Goal: Task Accomplishment & Management: Complete application form

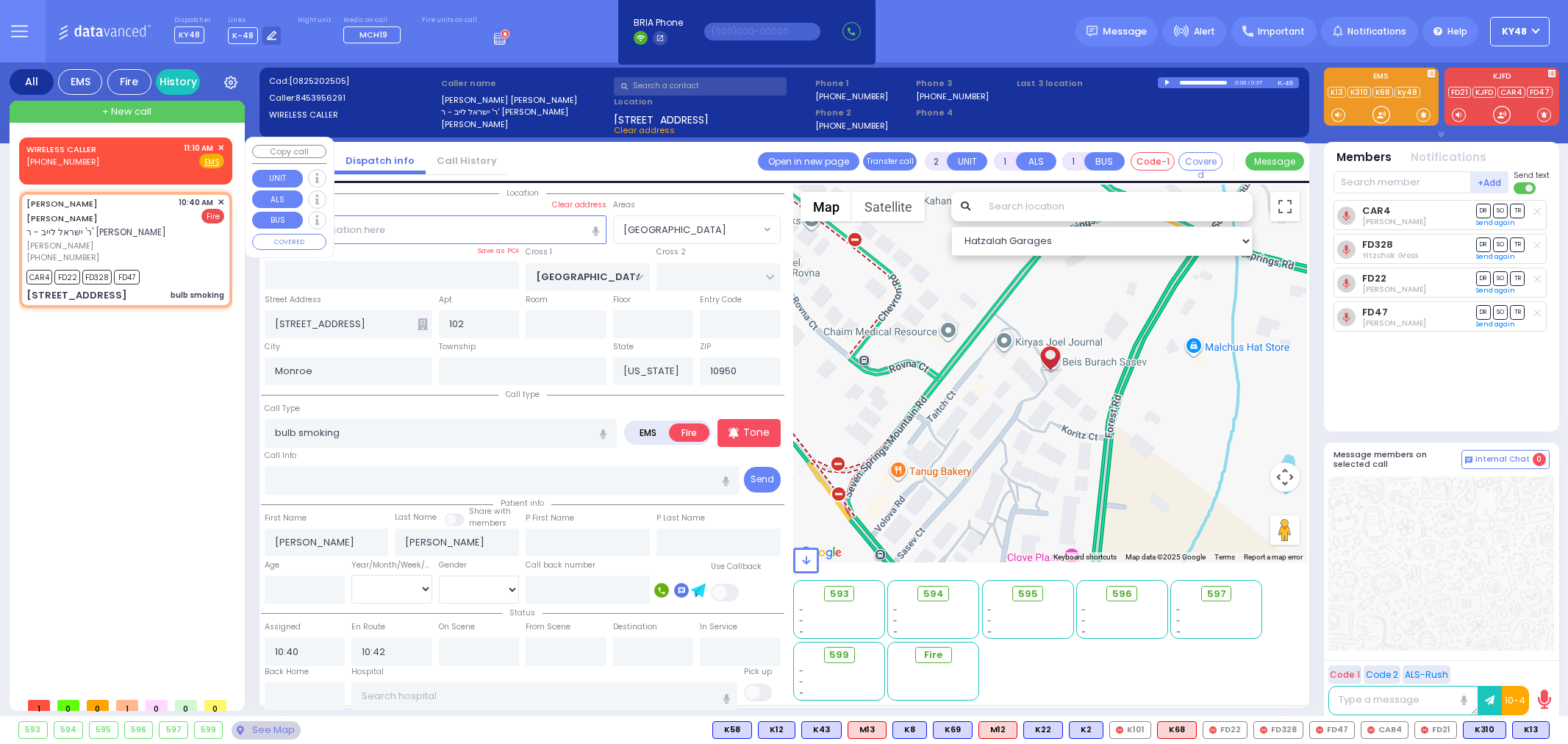
select select "[GEOGRAPHIC_DATA]"
select select
click at [101, 161] on div "WIRELESS CALLER [PHONE_NUMBER] 11:10 AM ✕ Fire EMS" at bounding box center [125, 154] width 198 height 27
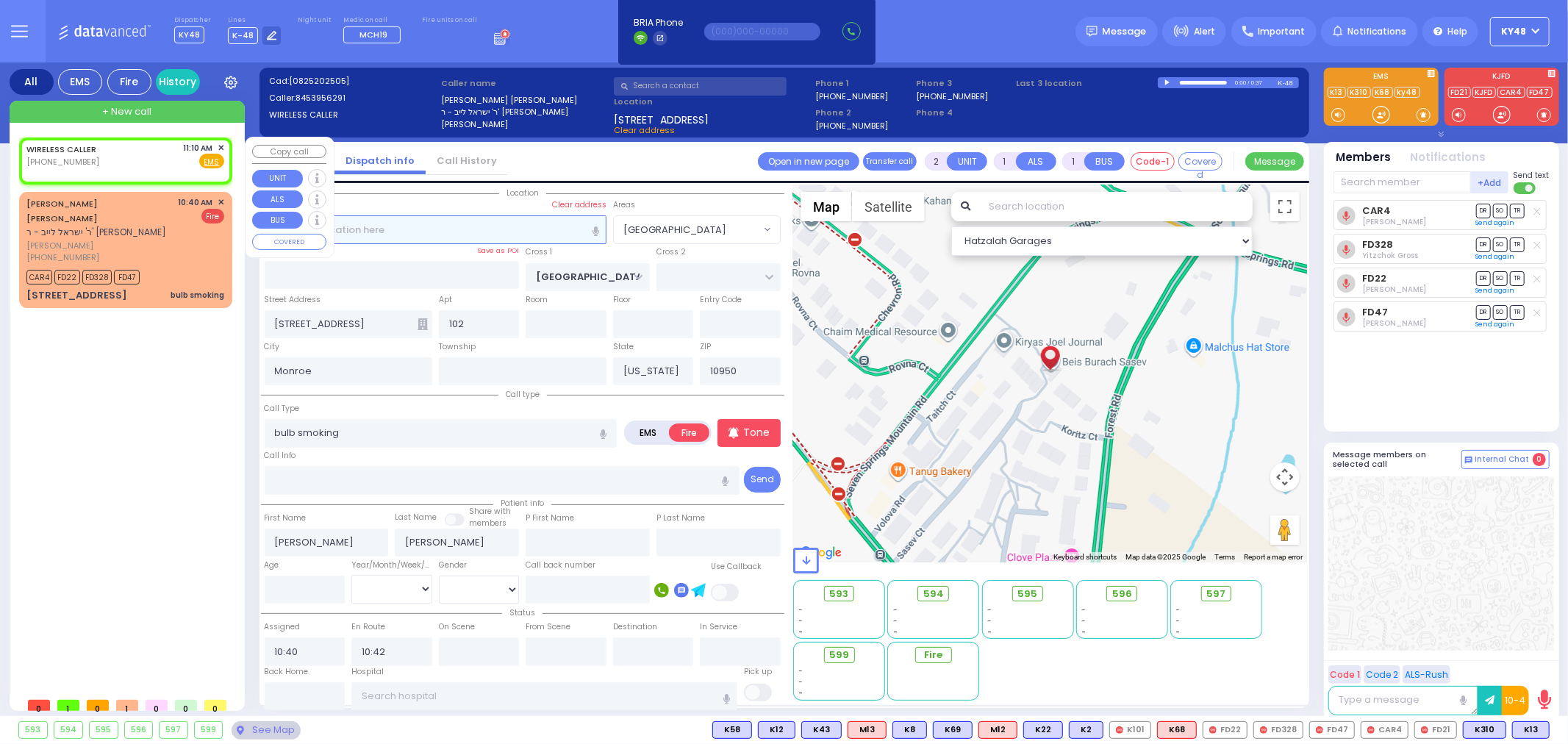
select select
radio input "true"
select select
type input "11:10"
select select "Hatzalah Garages"
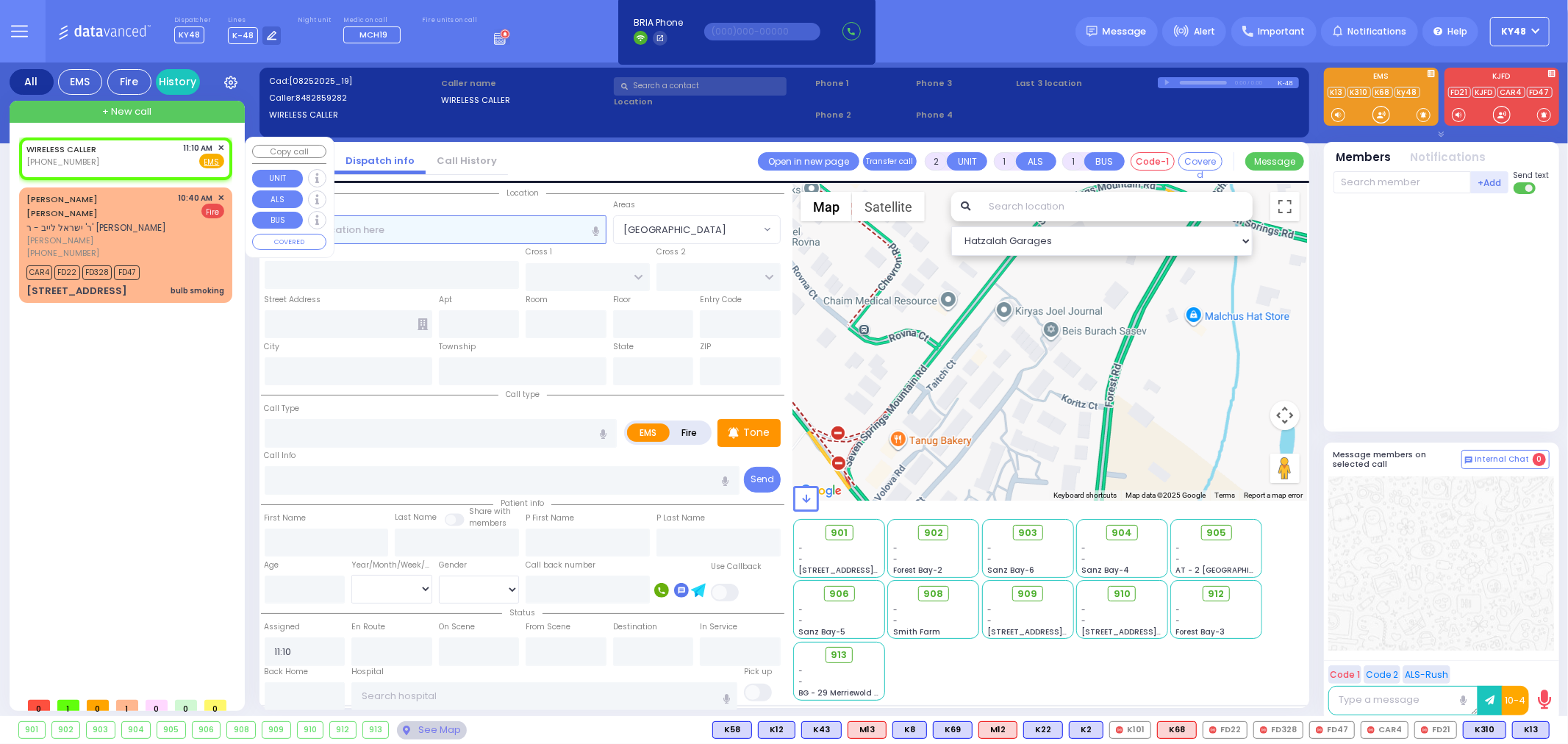
select select
radio input "true"
select select
select select "Hatzalah Garages"
click at [223, 147] on span "✕" at bounding box center [221, 148] width 7 height 12
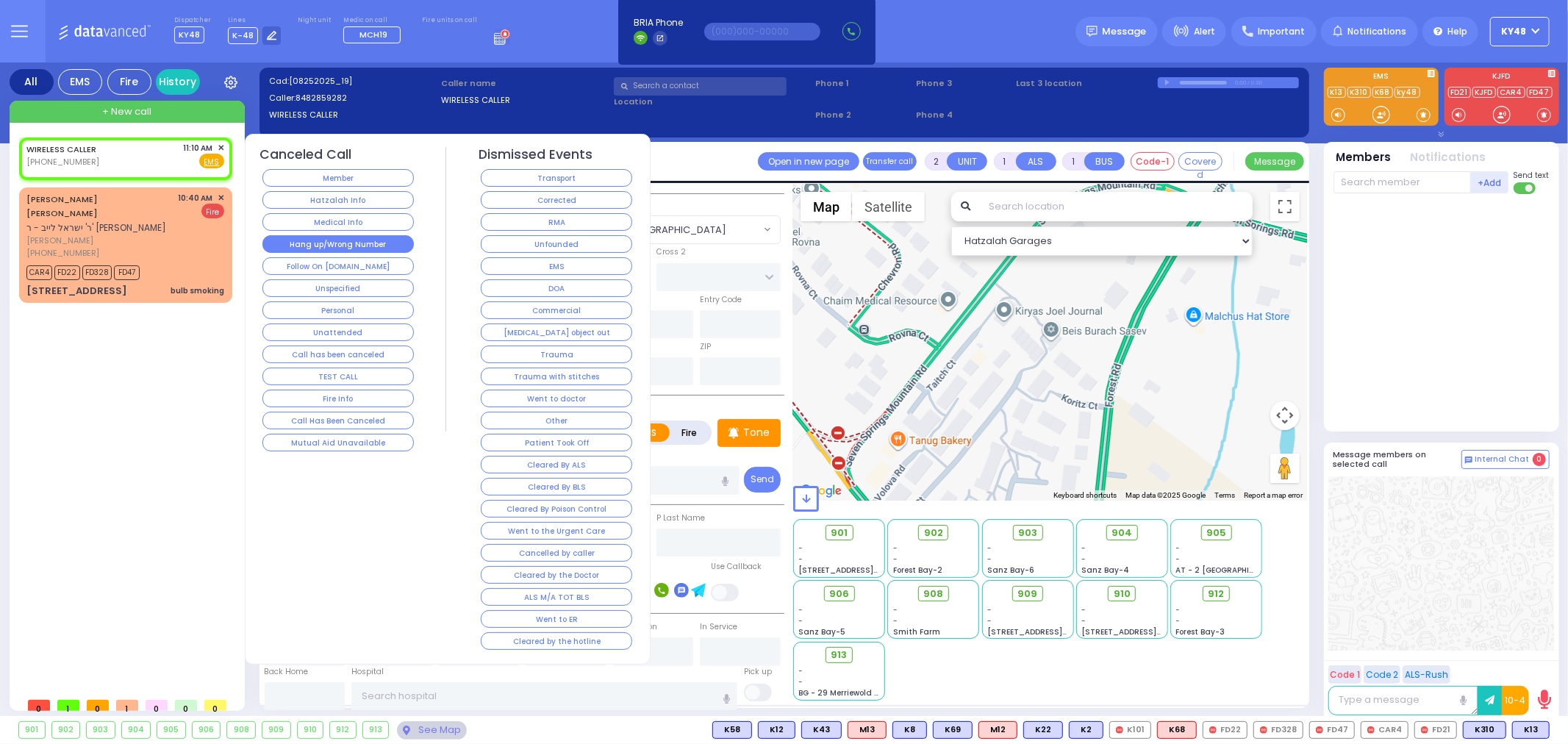
click at [309, 243] on button "Hang up/Wrong Number" at bounding box center [338, 243] width 151 height 17
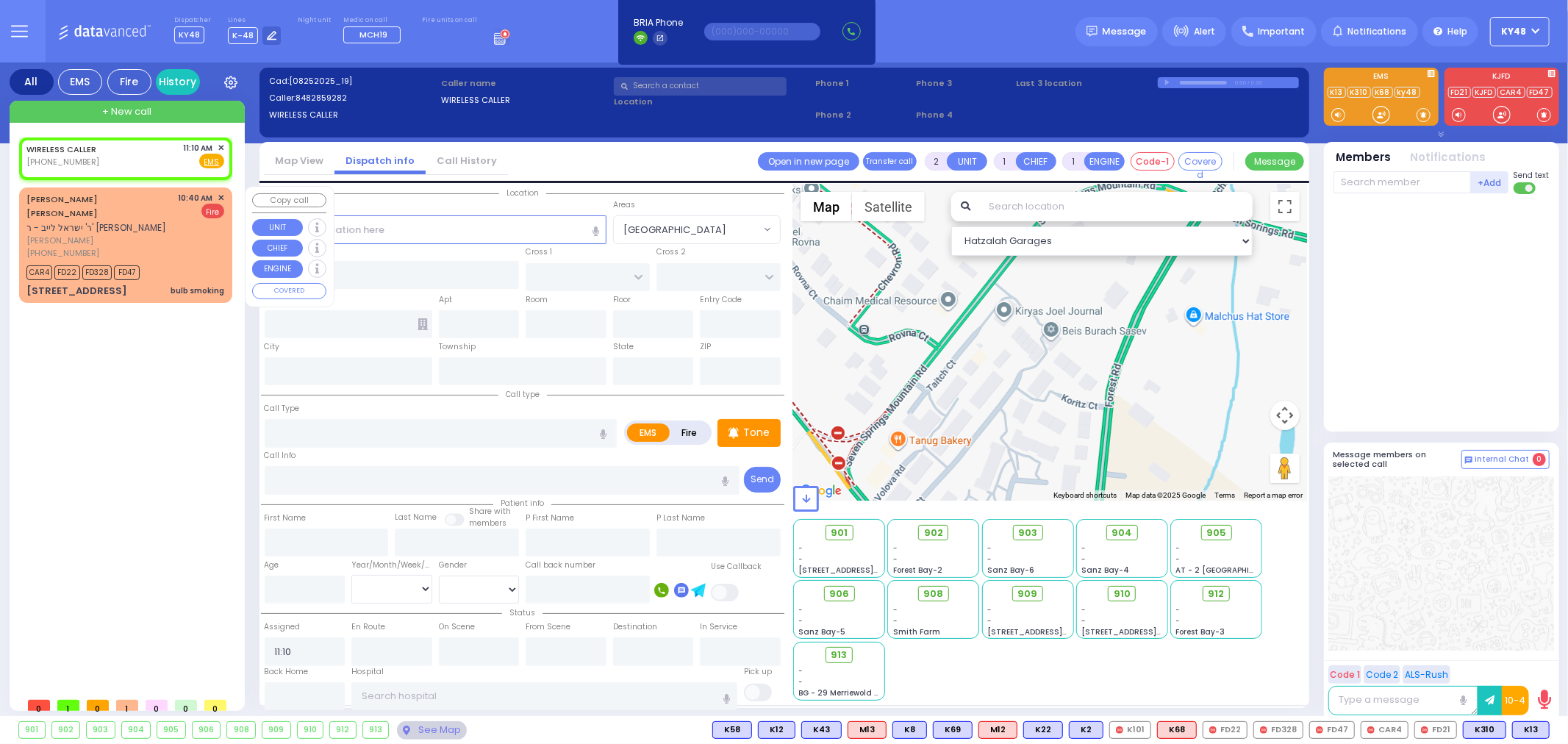
select select
radio input "true"
select select
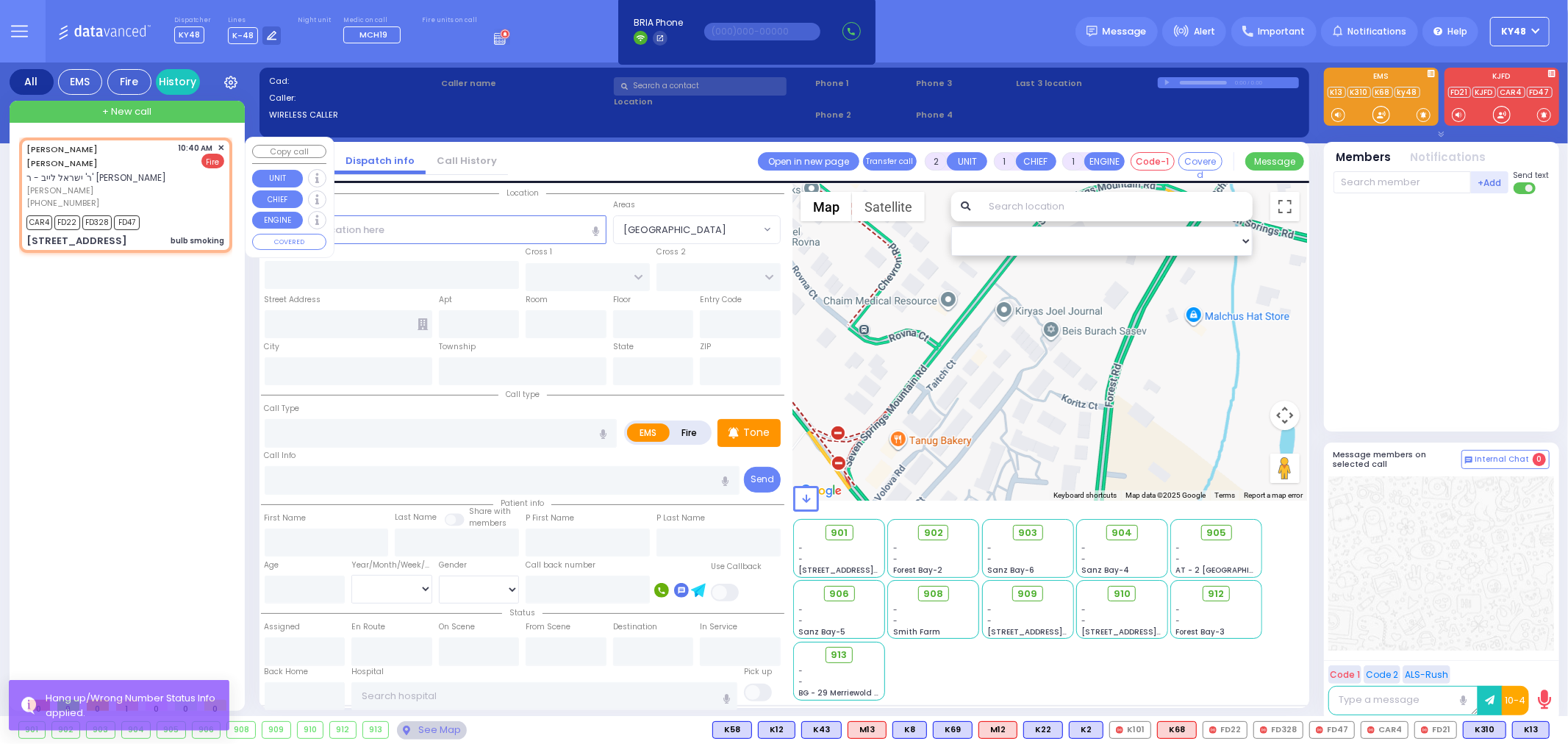
select select
type input "bulb smoking"
radio input "false"
radio input "true"
type input "[PERSON_NAME]"
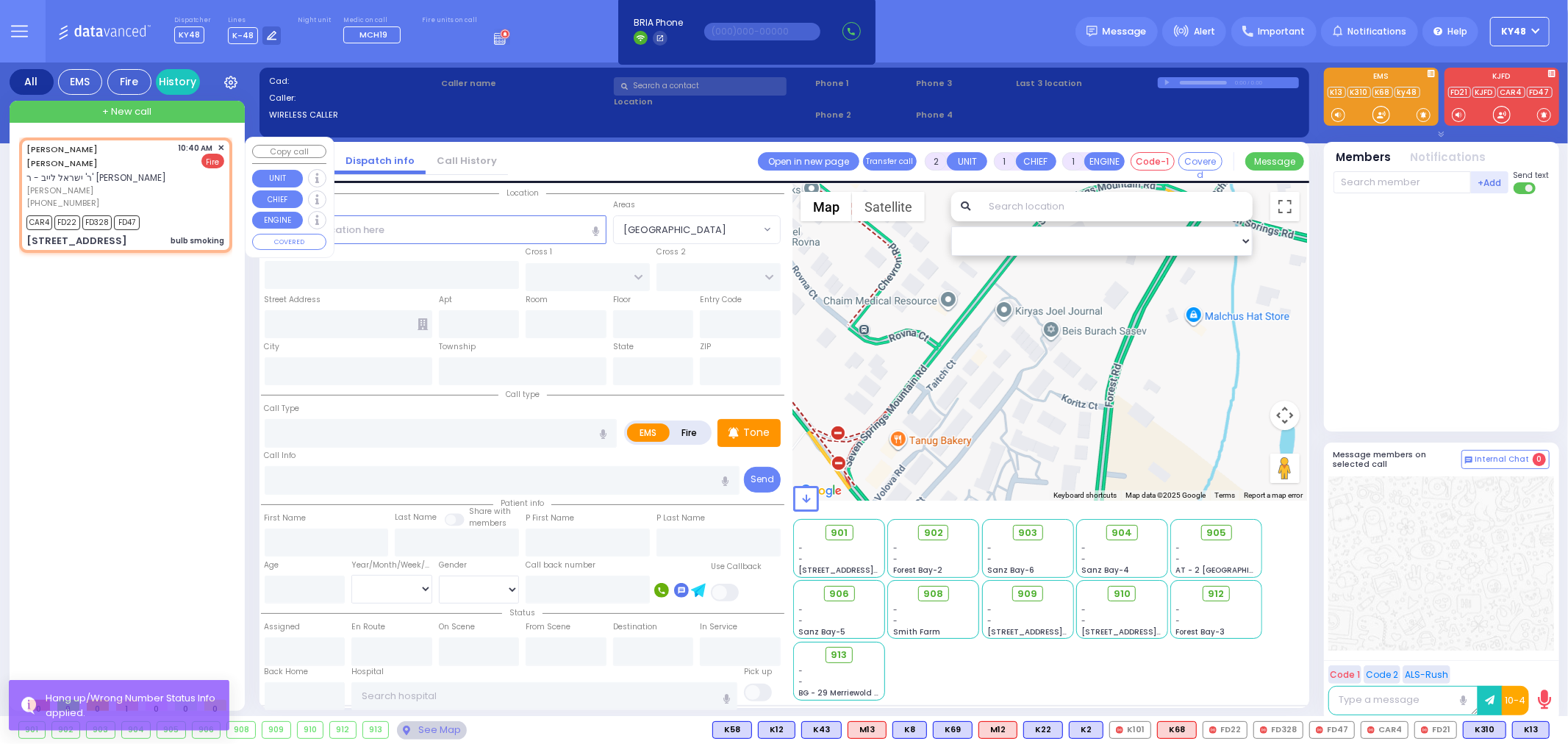
type input "[PERSON_NAME]"
select select
type input "10:40"
type input "10:42"
type input "[GEOGRAPHIC_DATA]"
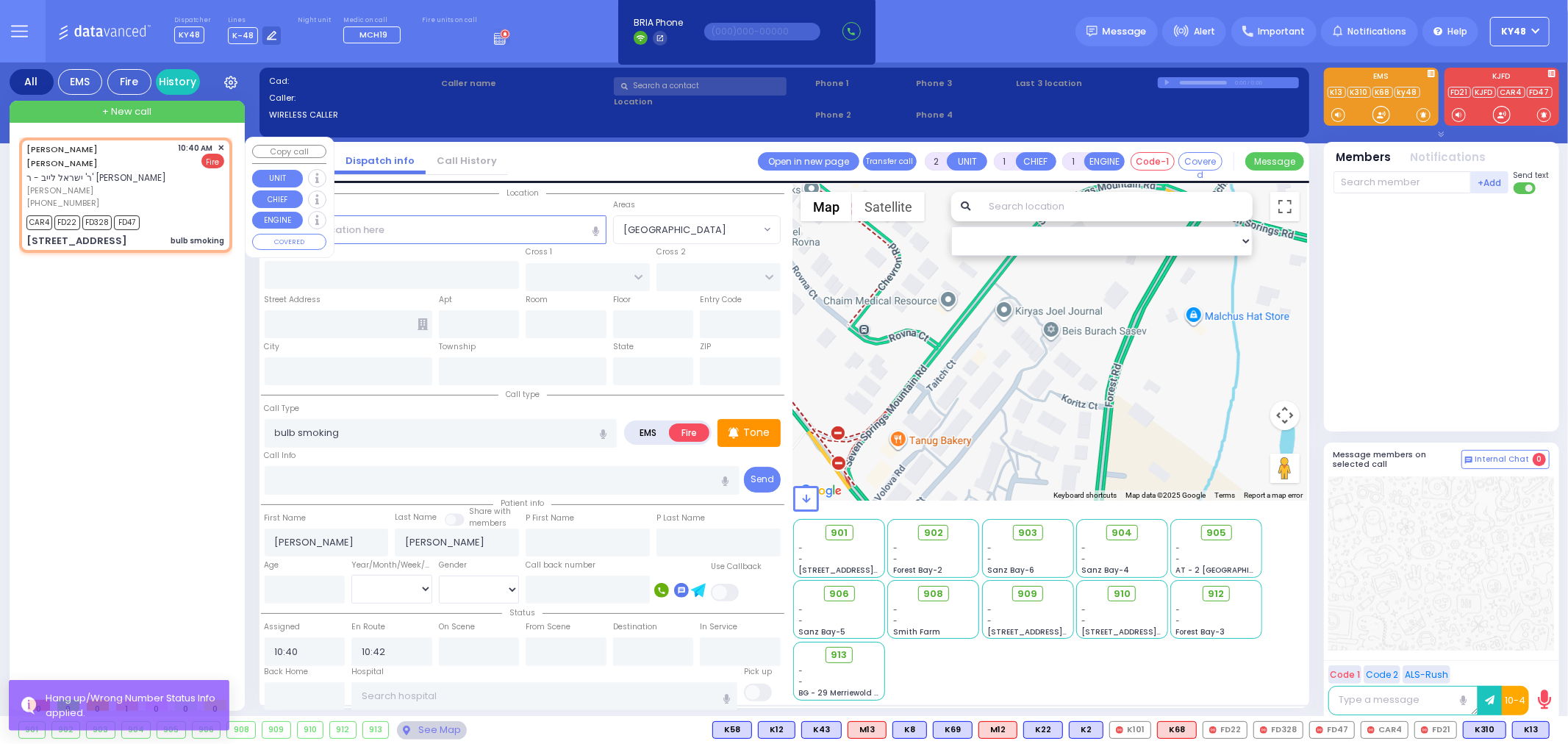
type input "[STREET_ADDRESS]"
type input "102"
type input "Monroe"
type input "[US_STATE]"
type input "10950"
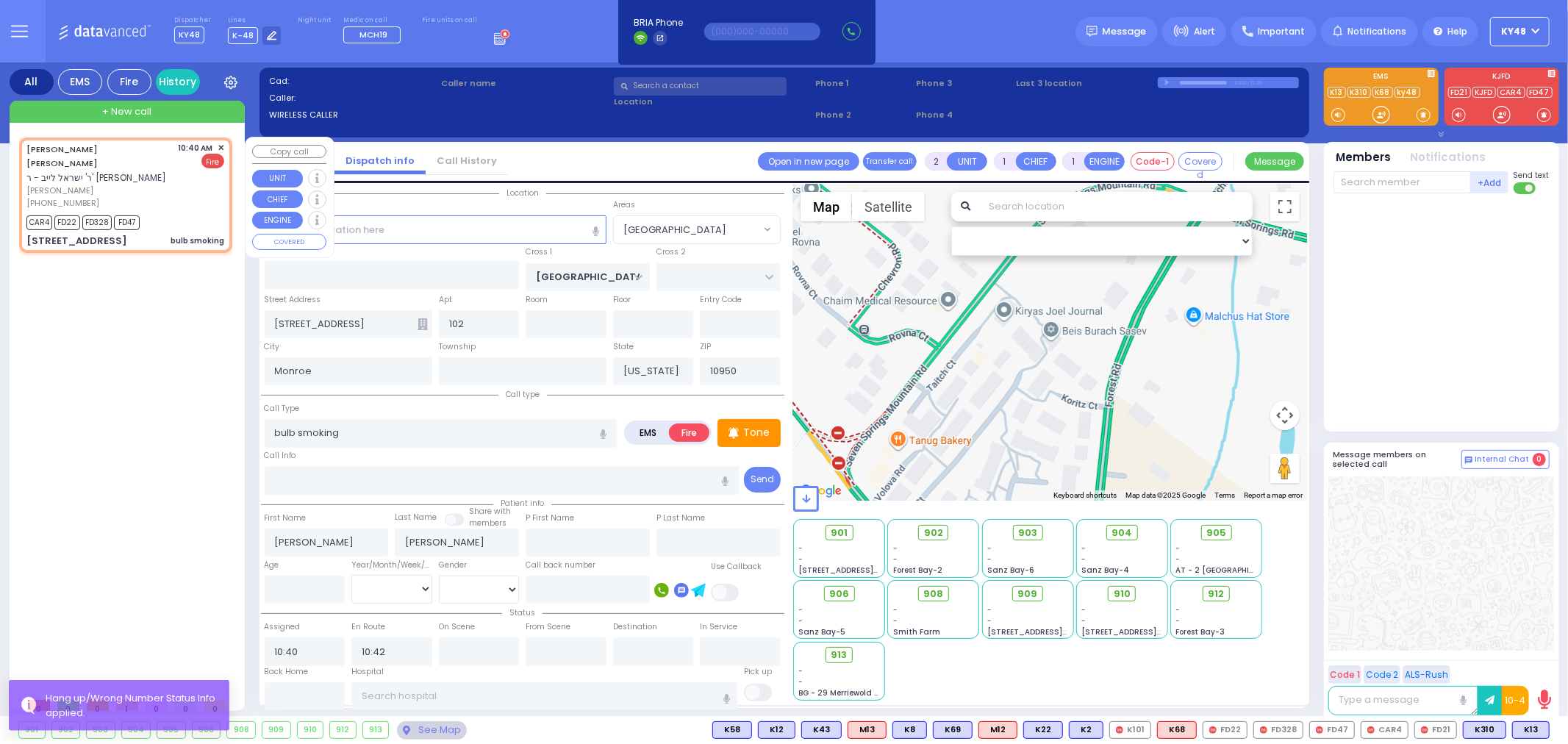
select select "[GEOGRAPHIC_DATA]"
select select "Hatzalah Garages"
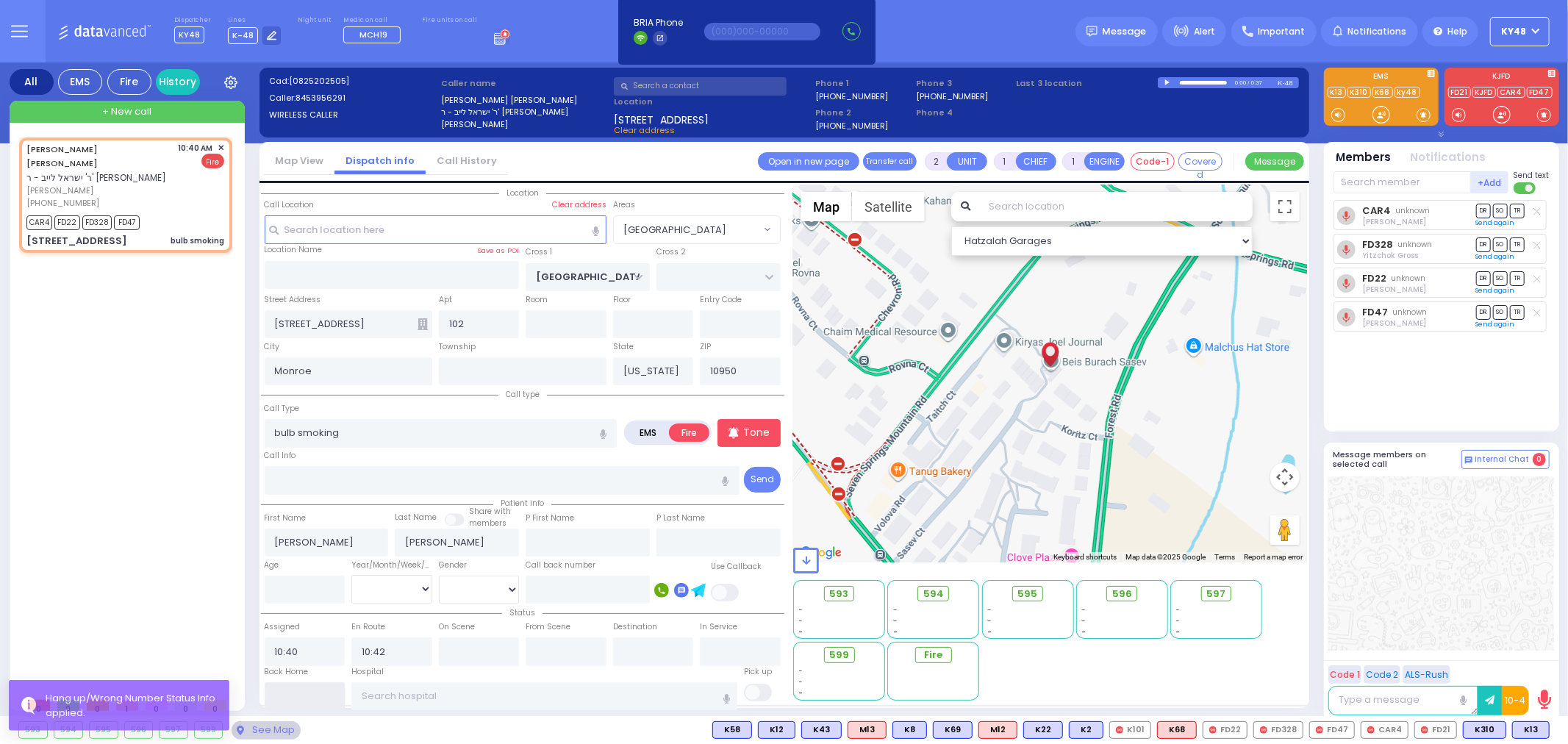
click at [280, 688] on input "text" at bounding box center [305, 696] width 81 height 28
click at [281, 688] on input "text" at bounding box center [305, 696] width 81 height 28
click at [282, 686] on input "text" at bounding box center [305, 696] width 81 height 28
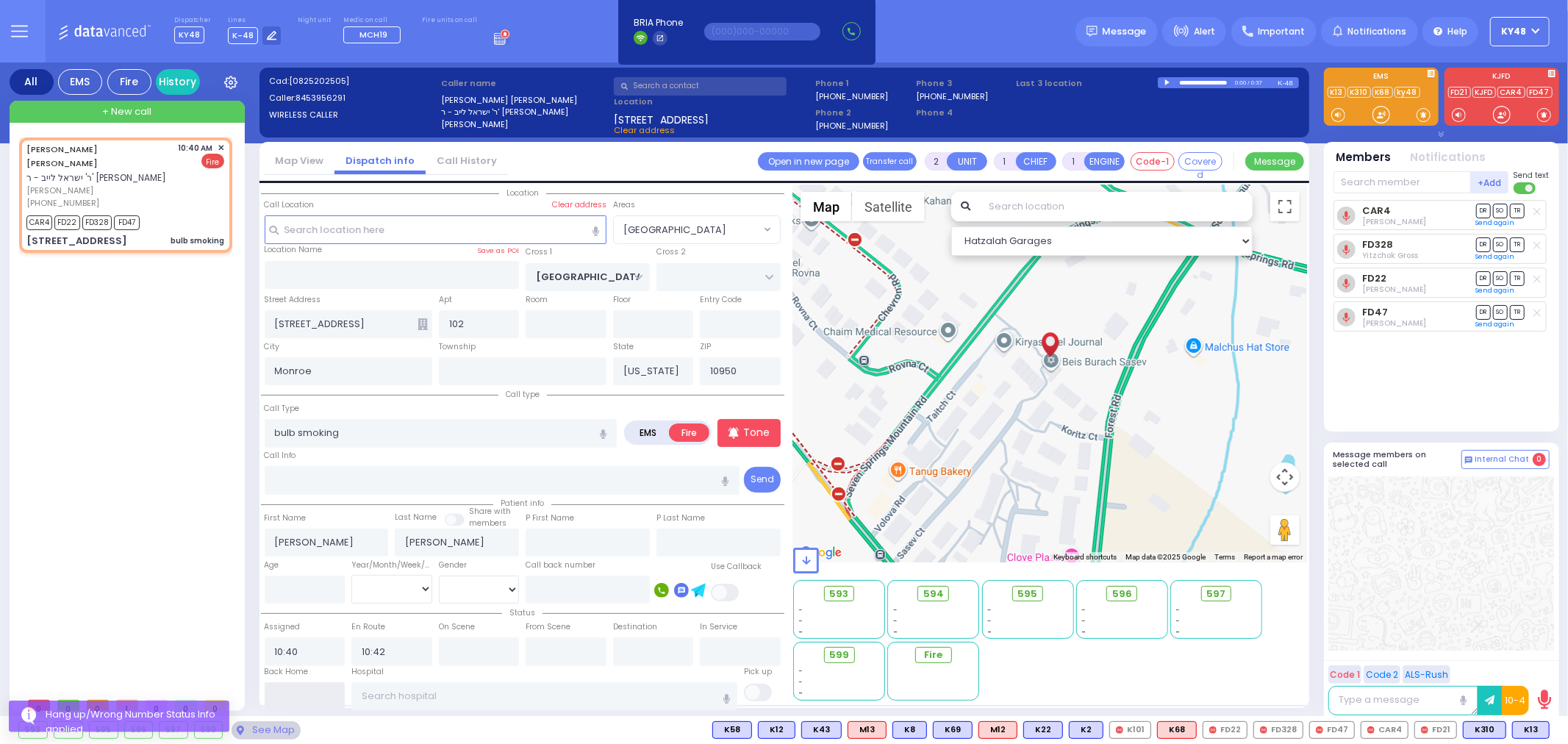
click at [282, 686] on input "text" at bounding box center [305, 696] width 81 height 28
type input "11:22"
select select
radio input "true"
select select
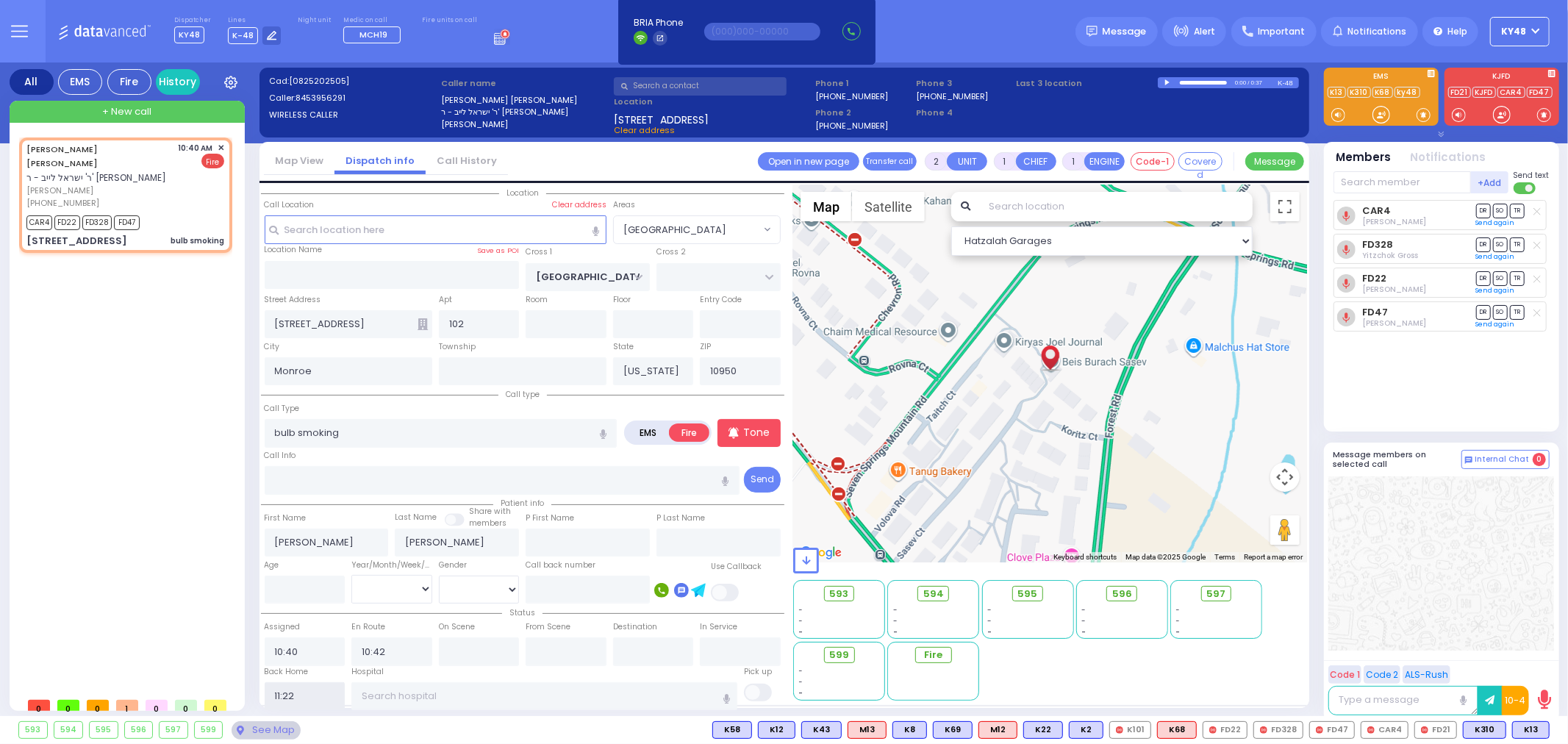
select select
